Goal: Task Accomplishment & Management: Use online tool/utility

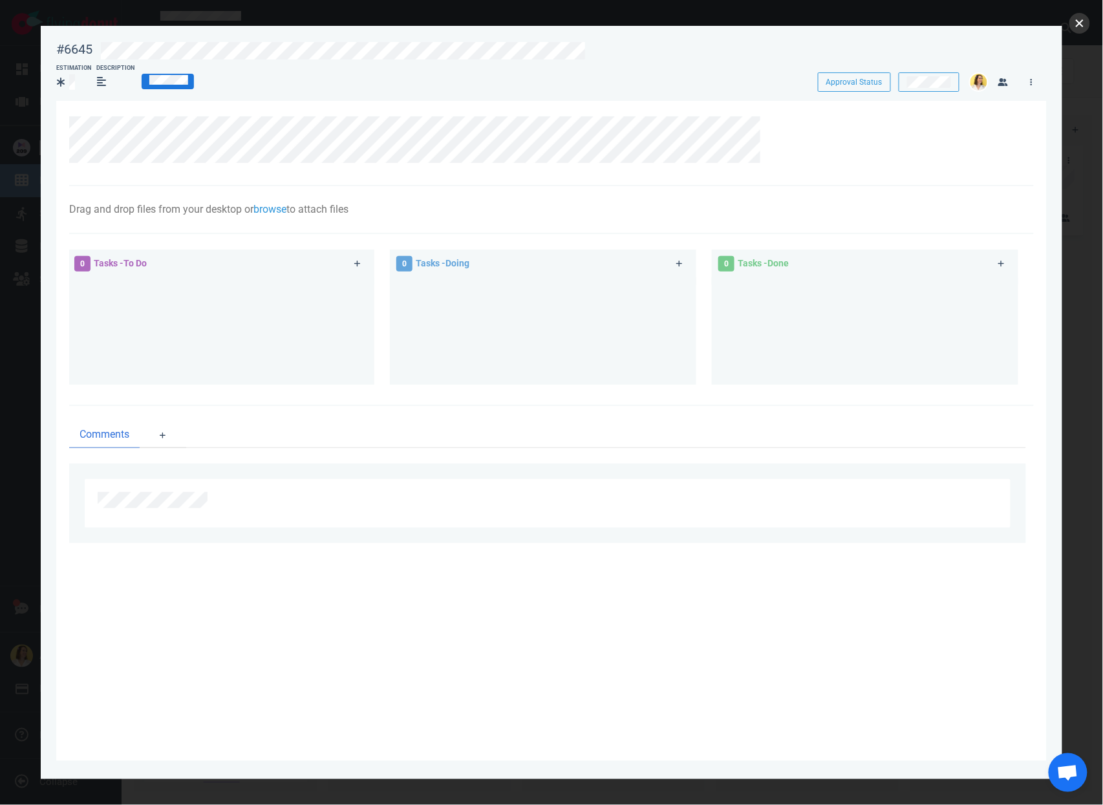
click at [1078, 25] on button "close" at bounding box center [1080, 23] width 21 height 21
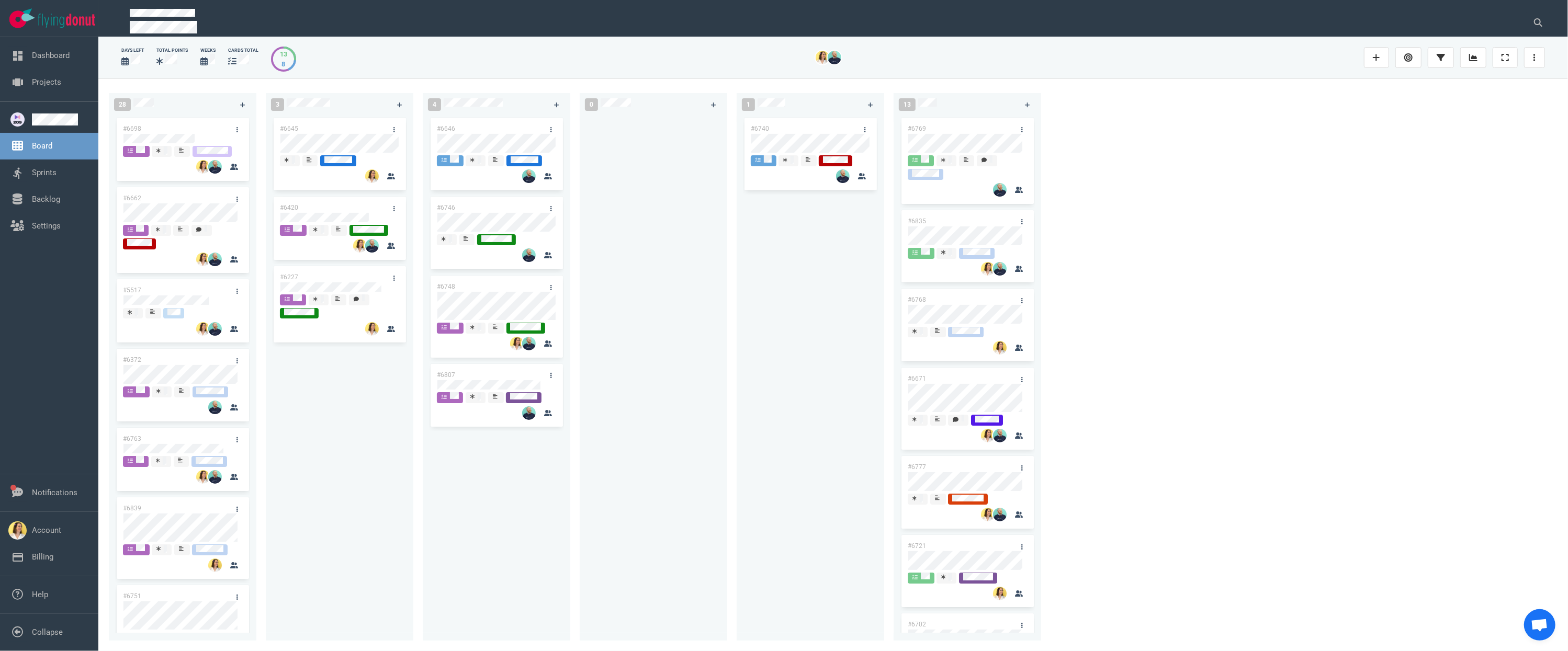
click at [628, 457] on div at bounding box center [653, 372] width 135 height 514
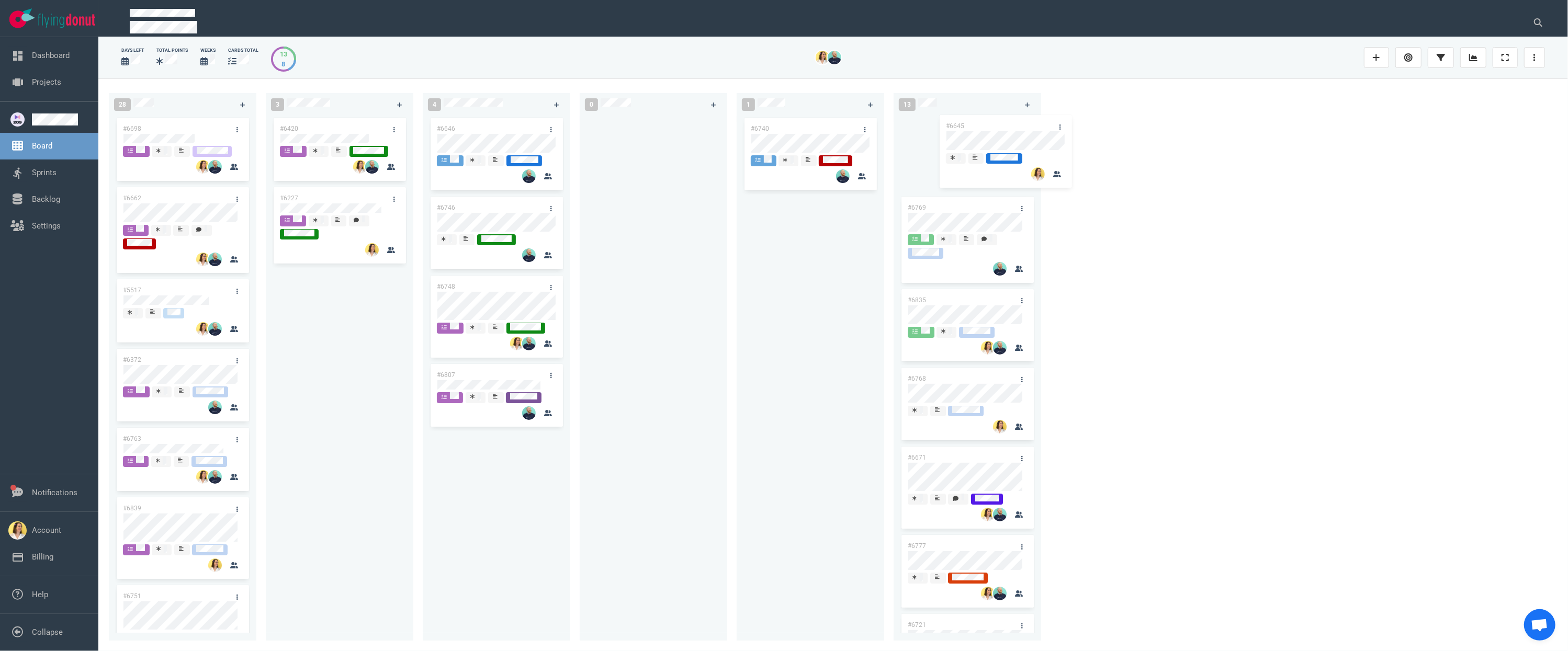
click at [892, 145] on div "28 #6698 #6662 #5517 #6372 #6763 #6839 #6751 #6675 3 #6645 #6420 #6227 #6645 4 …" at bounding box center [833, 365] width 1470 height 573
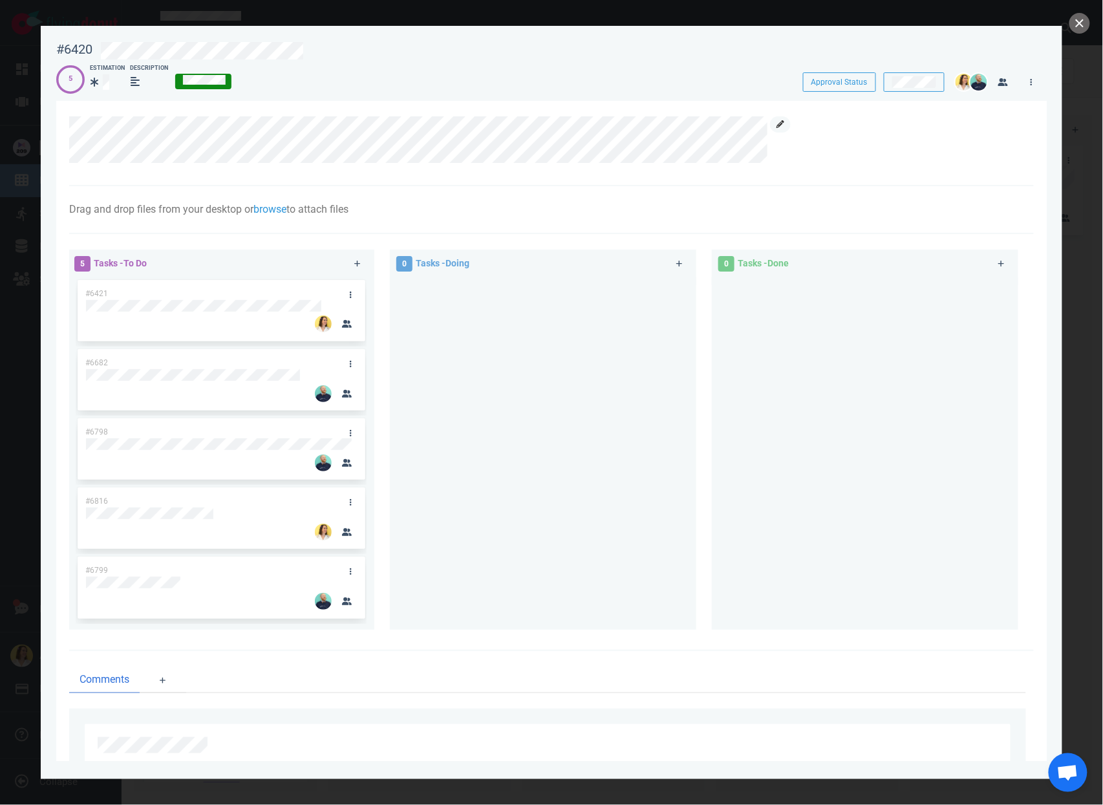
click at [786, 121] on link at bounding box center [780, 124] width 21 height 16
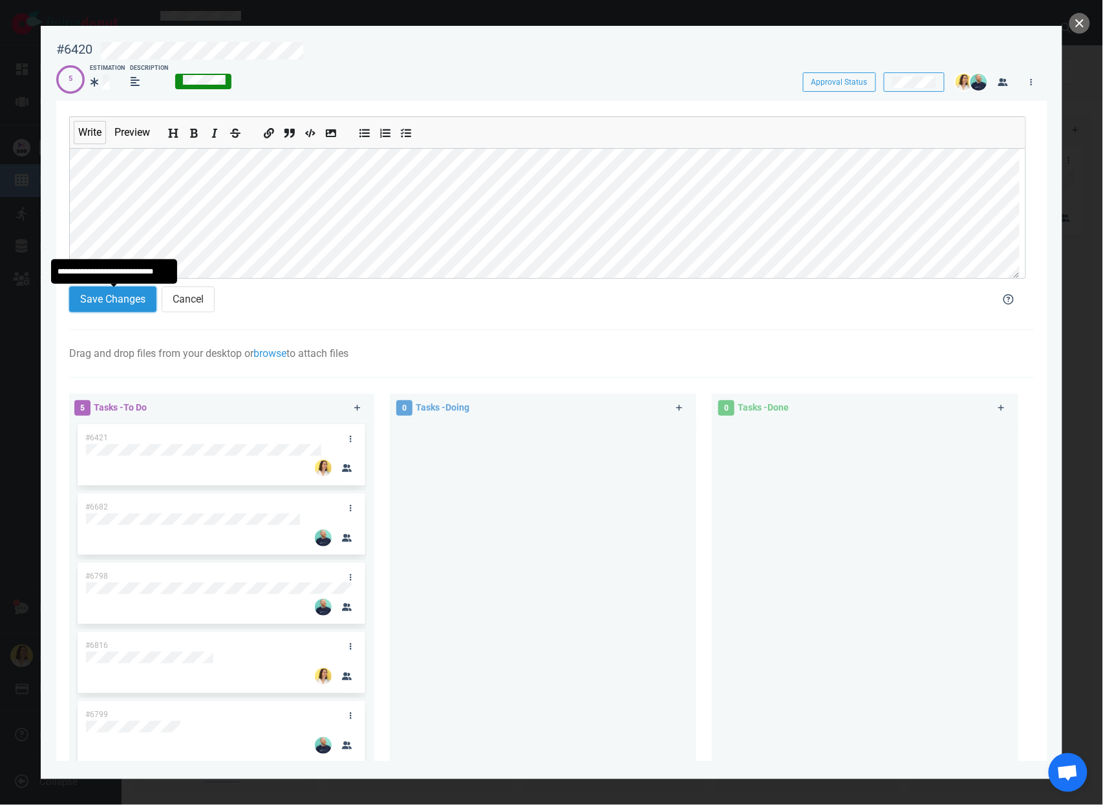
click at [101, 289] on button "Save Changes" at bounding box center [112, 300] width 87 height 26
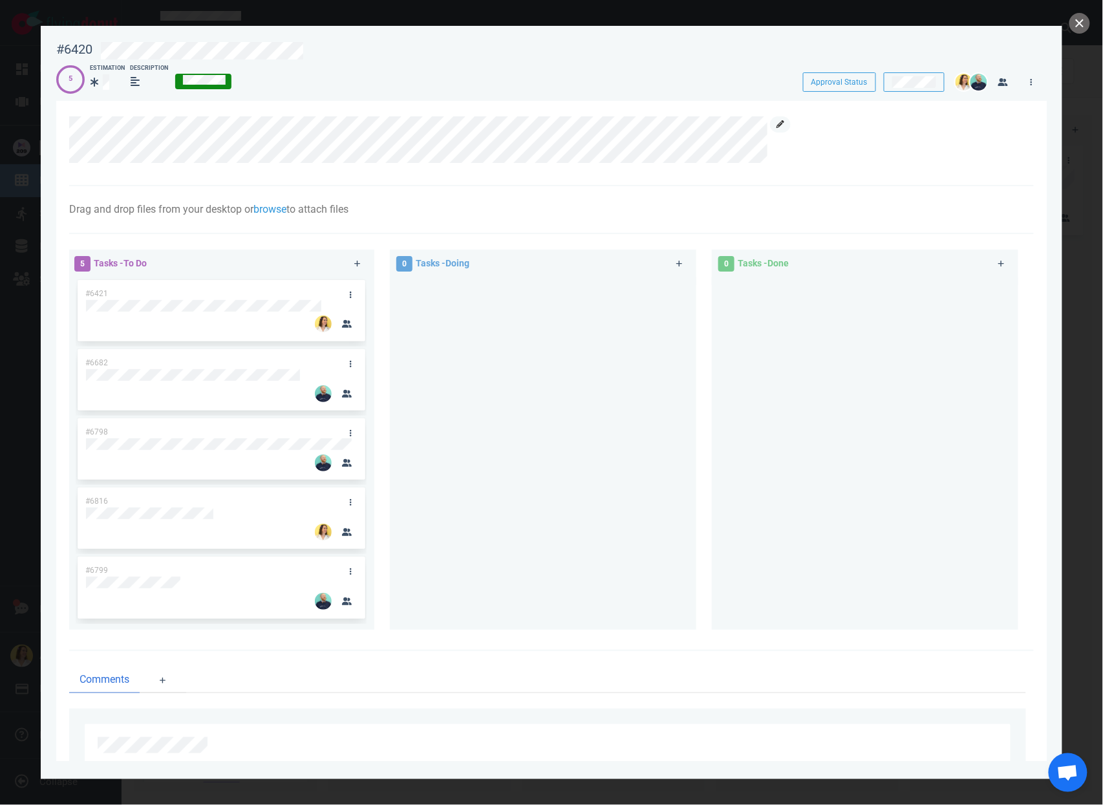
click at [787, 124] on link at bounding box center [780, 124] width 21 height 16
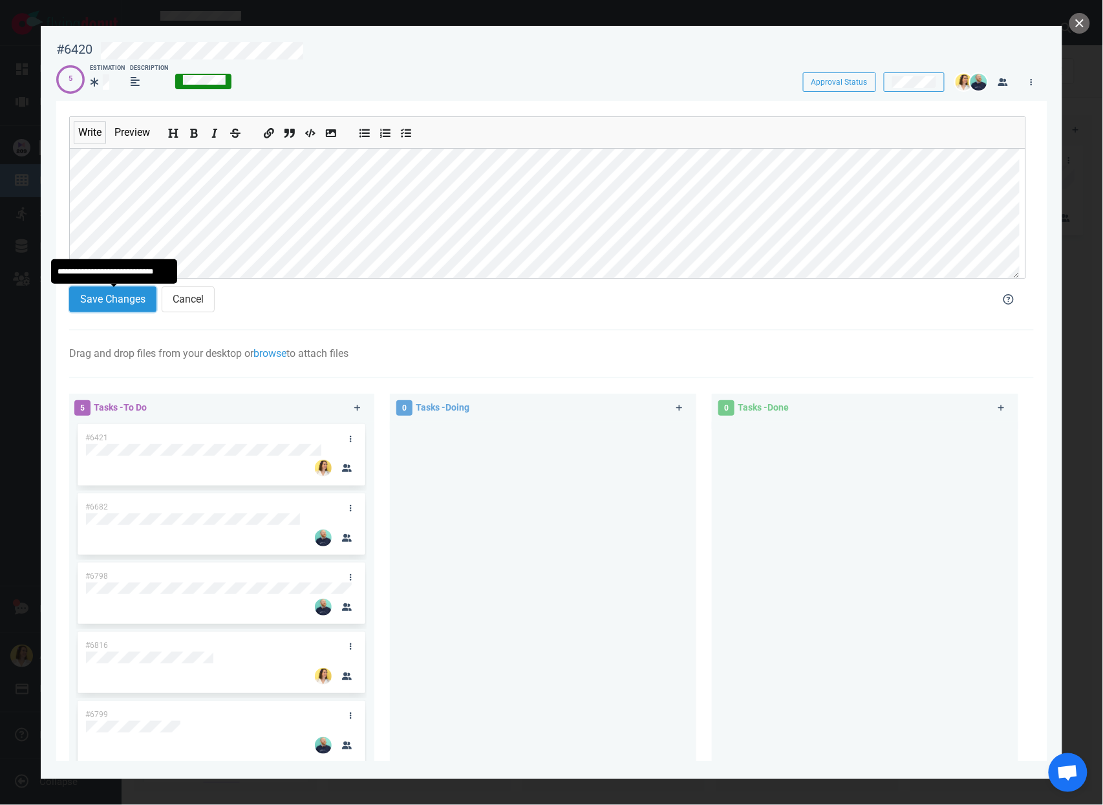
click at [120, 301] on button "Save Changes" at bounding box center [112, 300] width 87 height 26
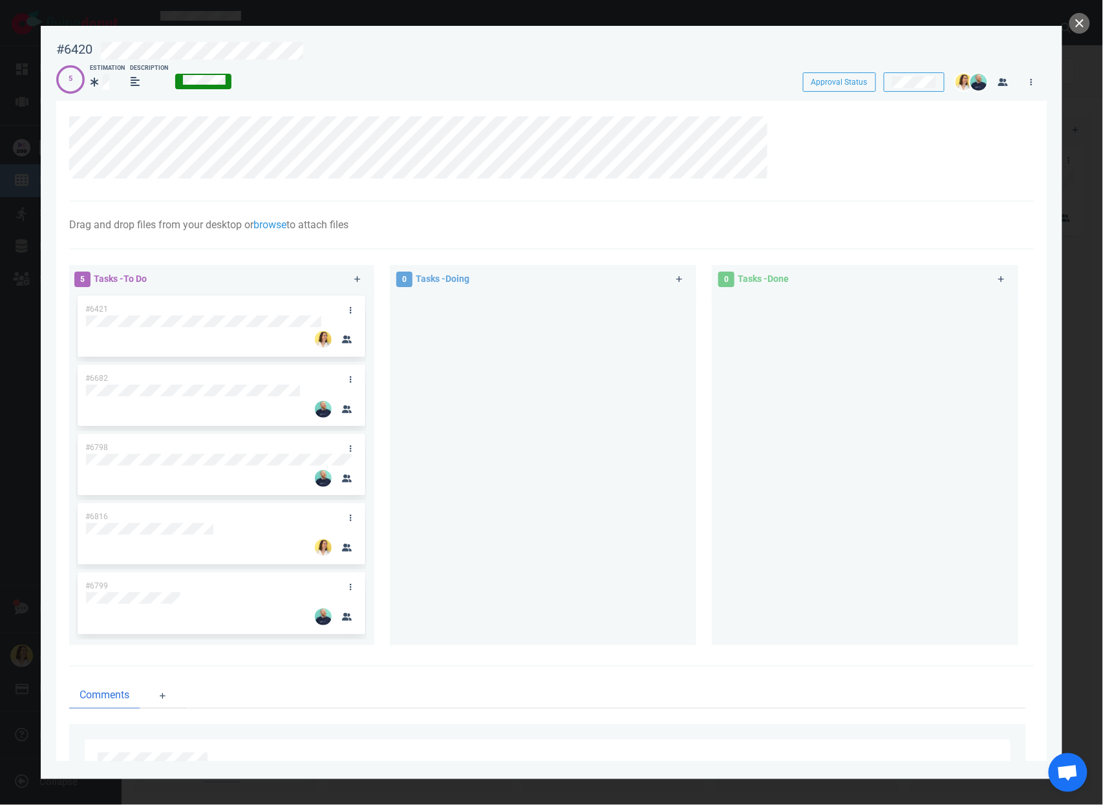
click at [514, 439] on div at bounding box center [543, 464] width 291 height 342
click at [624, 523] on div at bounding box center [543, 464] width 291 height 342
click at [529, 549] on div at bounding box center [543, 464] width 291 height 342
drag, startPoint x: 259, startPoint y: 586, endPoint x: 265, endPoint y: 510, distance: 75.9
click at [265, 510] on div "#6421 #6682 #6798 #6816 #6799 #6799" at bounding box center [221, 464] width 291 height 342
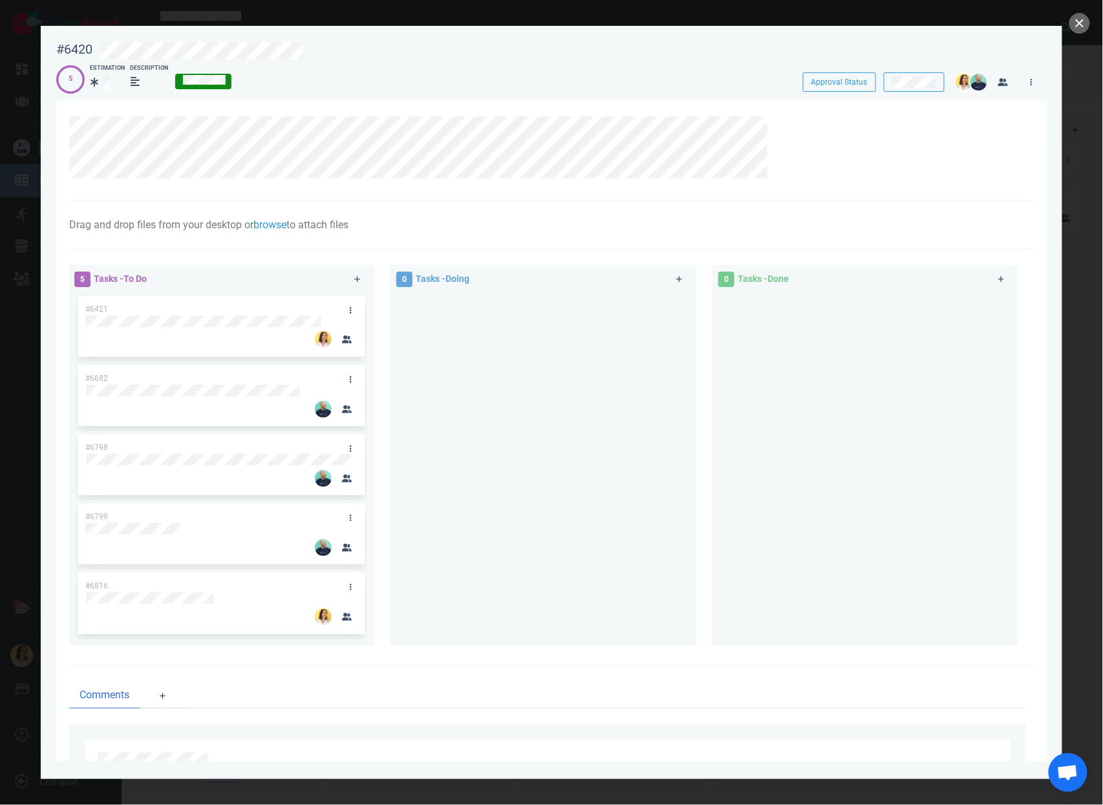
click at [502, 484] on div at bounding box center [543, 464] width 291 height 342
